Goal: Ask a question

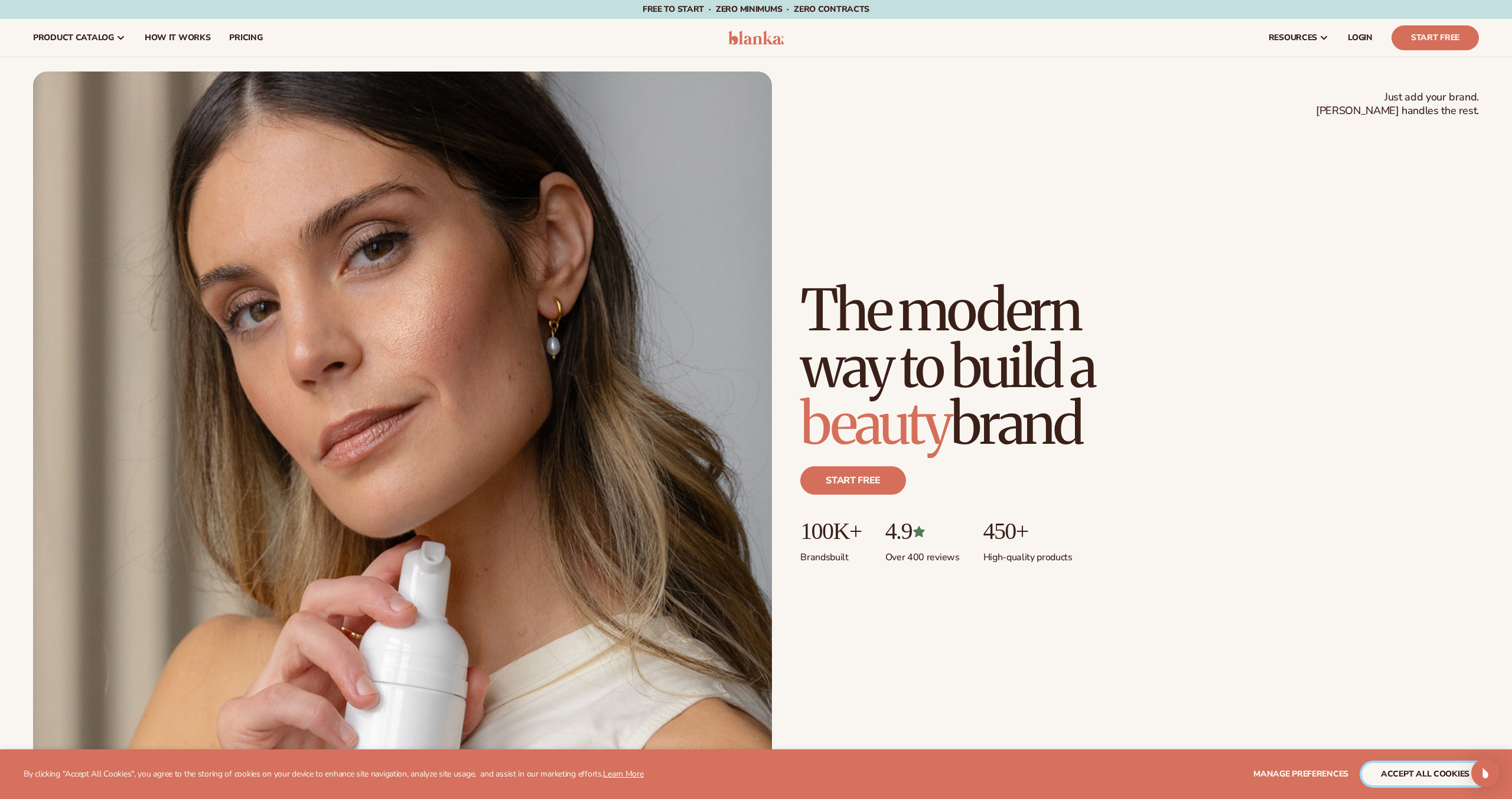
click at [1410, 765] on button "accept all cookies" at bounding box center [1425, 773] width 127 height 22
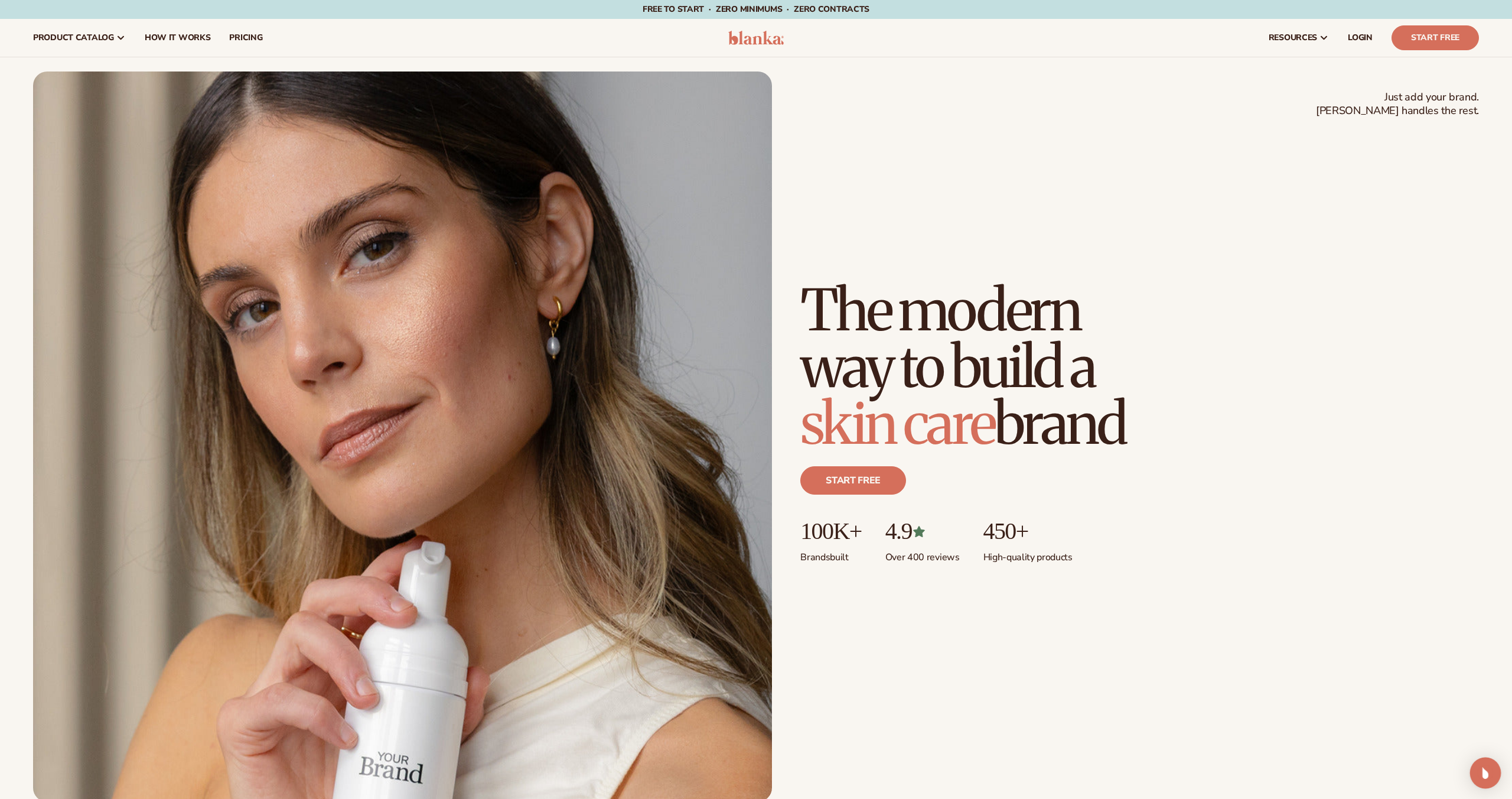
click at [1486, 776] on img "Open Intercom Messenger" at bounding box center [1484, 772] width 15 height 15
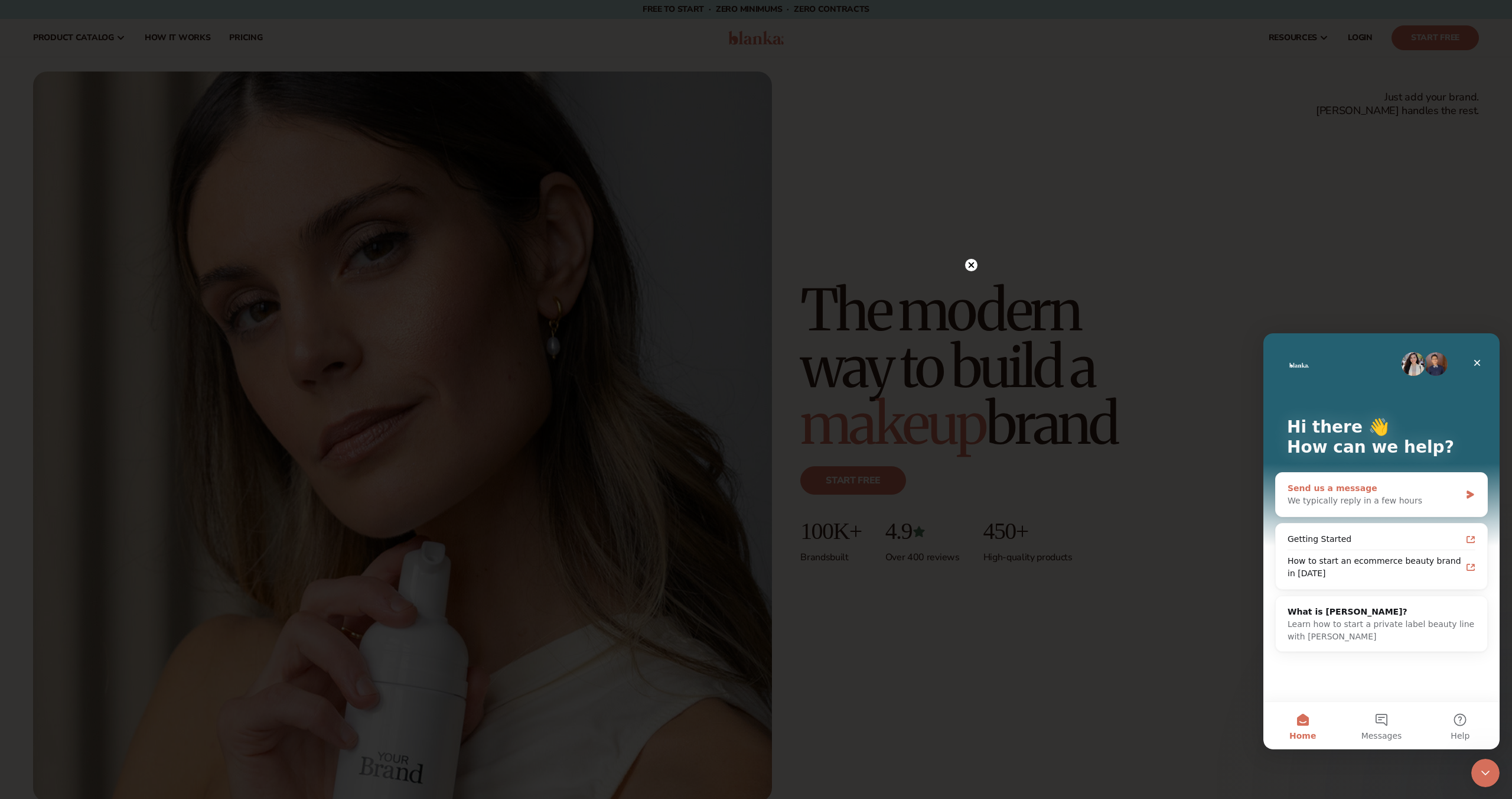
click at [1403, 488] on div "Send us a message" at bounding box center [1374, 488] width 173 height 12
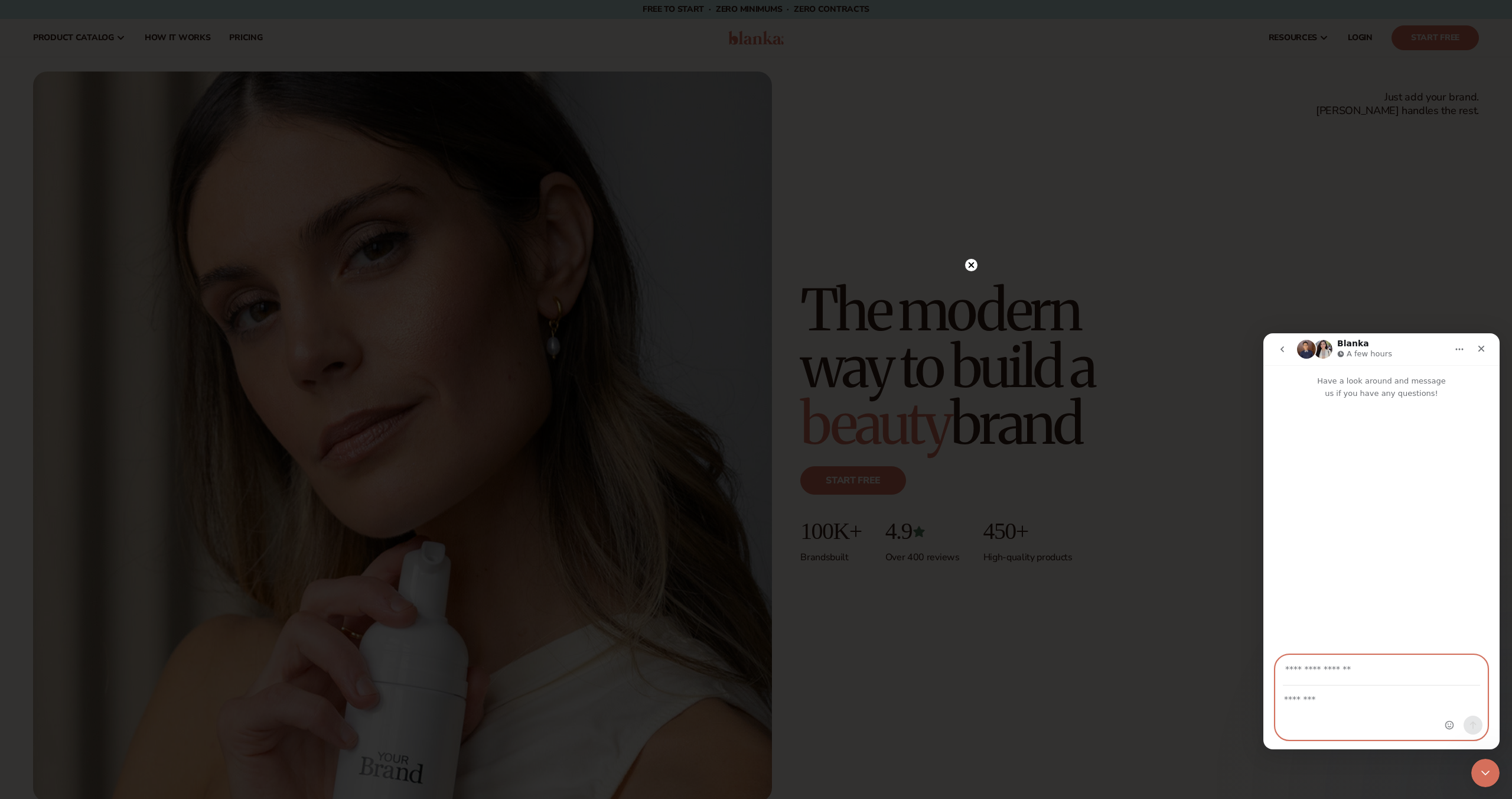
click at [1345, 686] on textarea "Message…" at bounding box center [1381, 696] width 211 height 21
click at [1351, 676] on input "Your email" at bounding box center [1381, 671] width 197 height 30
click at [1273, 352] on button "go back" at bounding box center [1281, 349] width 22 height 22
